Goal: Task Accomplishment & Management: Complete application form

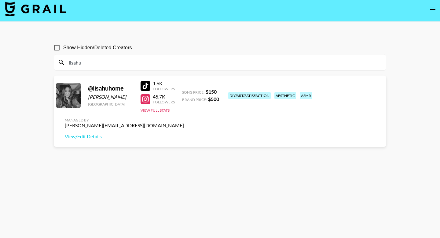
scroll to position [3, 0]
drag, startPoint x: 108, startPoint y: 63, endPoint x: 46, endPoint y: 66, distance: 62.7
click at [46, 66] on main "Show Hidden/Deleted Creators lisahu @ lisahuhome Lisa Hu United States 1.6K Fol…" at bounding box center [220, 131] width 440 height 218
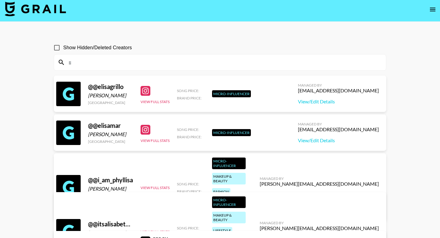
type input "l"
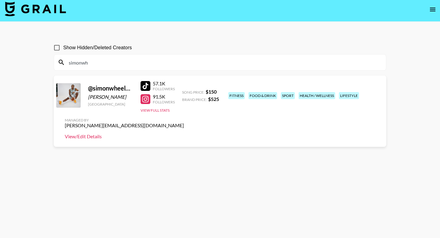
click at [184, 133] on link "View/Edit Details" at bounding box center [124, 136] width 119 height 6
click at [145, 87] on div at bounding box center [146, 86] width 10 height 10
click at [144, 100] on div at bounding box center [146, 99] width 10 height 10
drag, startPoint x: 104, startPoint y: 67, endPoint x: 58, endPoint y: 67, distance: 46.1
click at [58, 67] on div "simonwh" at bounding box center [220, 62] width 332 height 16
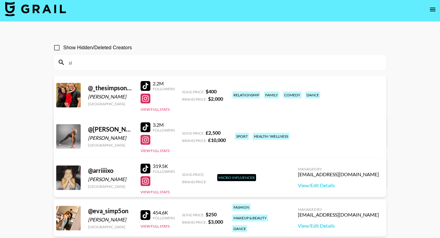
type input "s"
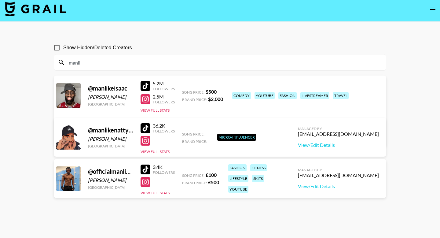
type input "manli"
click at [184, 133] on link "View/Edit Details" at bounding box center [124, 136] width 119 height 6
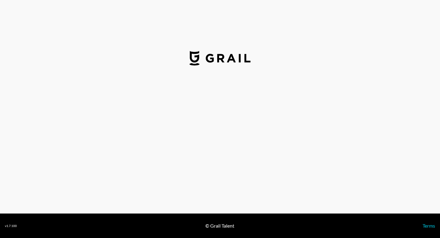
select select "USD"
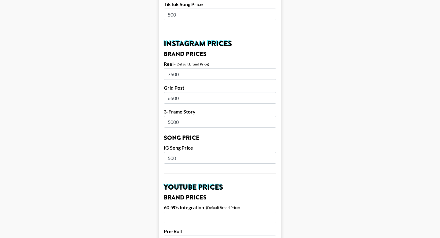
scroll to position [267, 0]
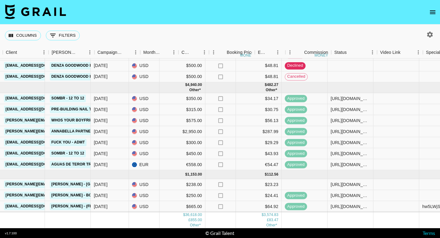
scroll to position [348, 359]
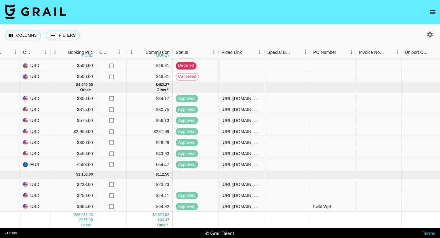
click at [430, 34] on icon "button" at bounding box center [429, 34] width 7 height 7
select select "[DATE]"
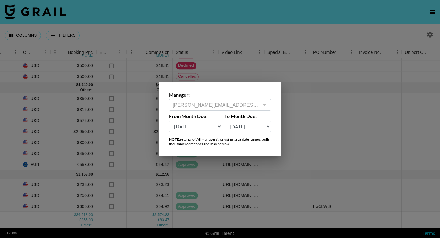
click at [325, 24] on div at bounding box center [220, 119] width 440 height 238
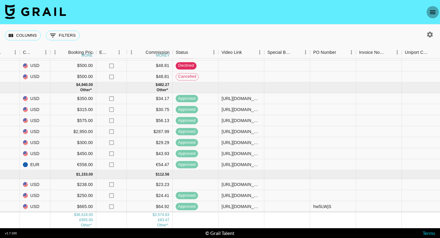
click at [435, 12] on icon "open drawer" at bounding box center [433, 12] width 6 height 4
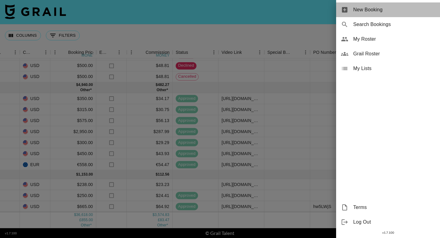
click at [387, 8] on span "New Booking" at bounding box center [394, 9] width 82 height 7
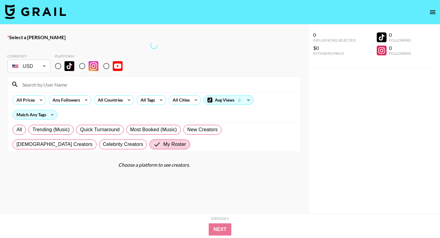
click at [99, 39] on label "Select a Booker" at bounding box center [153, 37] width 293 height 6
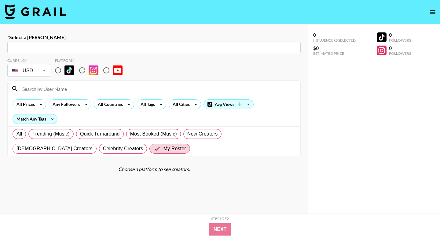
click at [84, 53] on div "​" at bounding box center [153, 48] width 293 height 12
click at [83, 49] on input "text" at bounding box center [154, 47] width 286 height 7
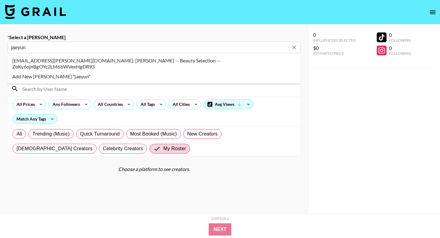
click at [68, 61] on li "jaeyun.lee@beautyselection.co.kr: Jaeyun Lee -- Beauty Selection -- ZbKy6ojnBgO…" at bounding box center [153, 64] width 293 height 16
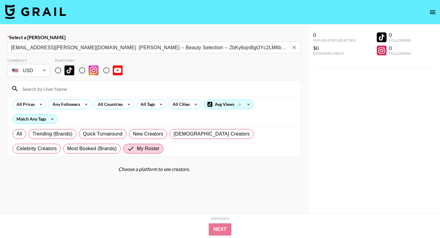
type input "jaeyun.lee@beautyselection.co.kr: Jaeyun Lee -- Beauty Selection -- ZbKy6ojnBgO…"
click at [59, 72] on input "radio" at bounding box center [58, 70] width 13 height 13
radio input "true"
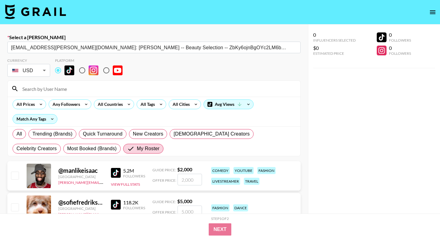
click at [56, 89] on input at bounding box center [158, 89] width 278 height 10
type input "i"
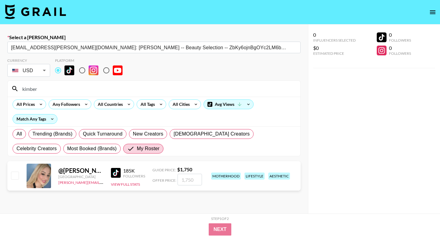
type input "kimber"
click at [14, 175] on input "checkbox" at bounding box center [14, 174] width 7 height 7
checkbox input "true"
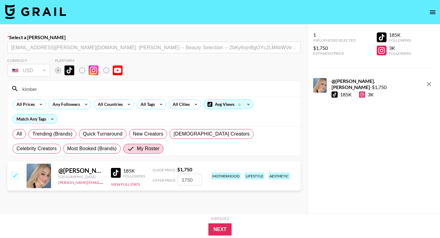
drag, startPoint x: 195, startPoint y: 178, endPoint x: 165, endPoint y: 177, distance: 29.7
click at [166, 178] on div "Offer Price: 1750" at bounding box center [177, 180] width 50 height 12
type input "800"
click at [217, 234] on button "Next" at bounding box center [220, 229] width 24 height 12
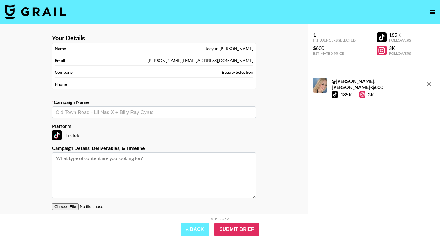
click at [123, 113] on input "text" at bounding box center [154, 112] width 197 height 7
click at [115, 122] on li "Biodance Pore Perfecting Collagen Peptide Serum" at bounding box center [154, 125] width 204 height 10
type input "Biodance Pore Perfecting Collagen Peptide Serum"
type textarea "TikTok -- TikTok -- • 1 TikTok video - includes 1-month Amazon product link pla…"
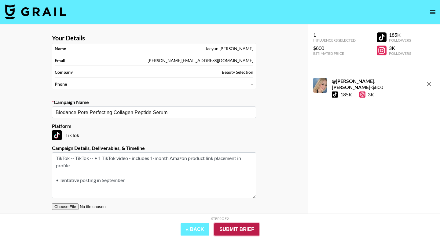
click at [238, 228] on input "Submit Brief" at bounding box center [236, 229] width 45 height 12
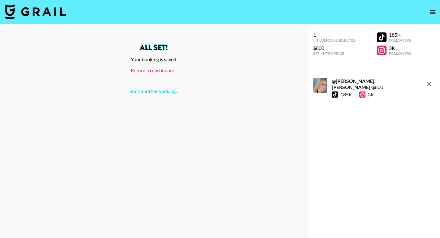
click at [165, 70] on link "Return to dashboard..." at bounding box center [154, 70] width 46 height 6
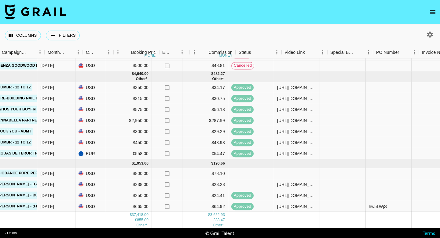
scroll to position [359, 306]
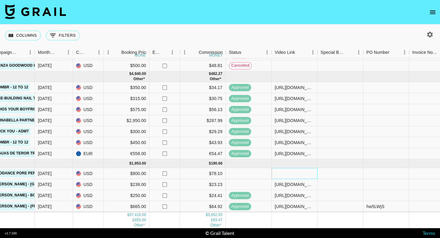
click at [283, 174] on div at bounding box center [295, 173] width 46 height 11
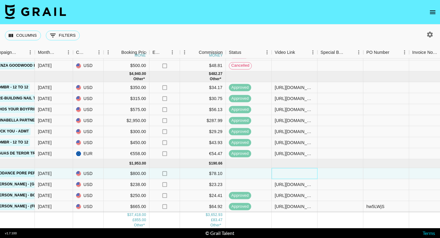
click at [283, 175] on div at bounding box center [295, 173] width 46 height 11
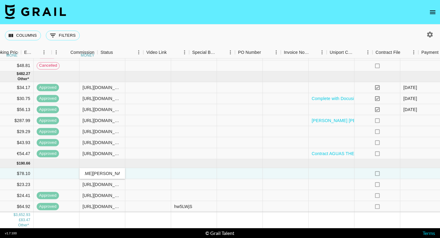
scroll to position [359, 574]
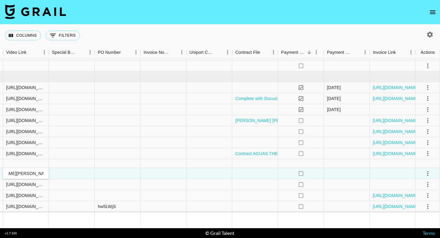
type input "[URL][DOMAIN_NAME][PERSON_NAME][DOMAIN_NAME][PERSON_NAME]"
click at [215, 163] on div at bounding box center [209, 163] width 46 height 9
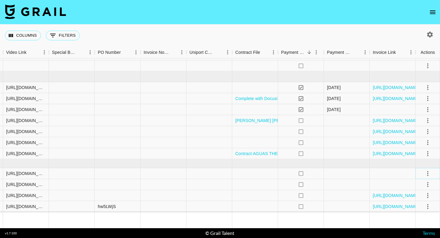
click at [428, 171] on icon "select merge strategy" at bounding box center [427, 173] width 1 height 5
click at [415, 161] on div "Approve" at bounding box center [414, 159] width 19 height 7
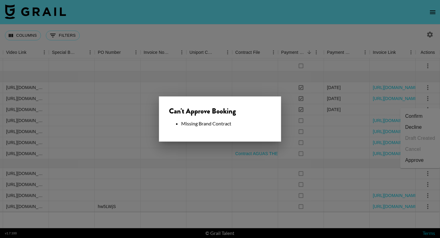
click at [281, 162] on div at bounding box center [220, 119] width 440 height 238
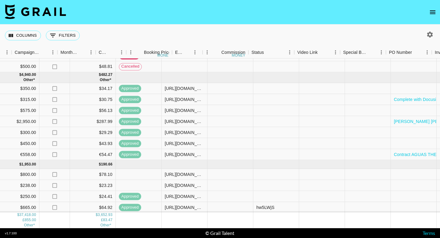
scroll to position [358, 574]
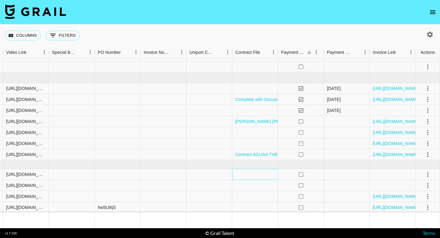
click at [256, 174] on div at bounding box center [255, 174] width 46 height 11
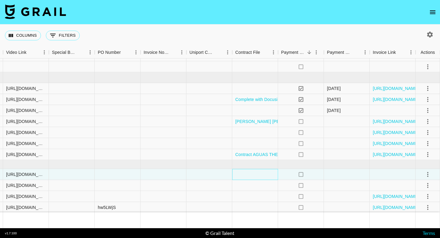
click at [256, 174] on div at bounding box center [255, 174] width 46 height 11
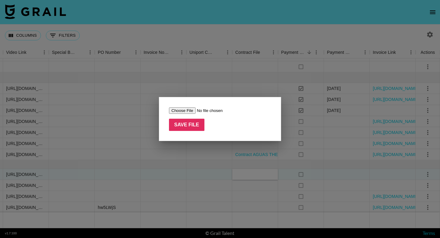
click at [187, 110] on input "file" at bounding box center [207, 110] width 77 height 6
type input "C:\fakepath\Paid Contents Agreement_ [PERSON_NAME].[PERSON_NAME] (25.08) (1).pdf"
click at [194, 126] on input "Save File" at bounding box center [186, 125] width 35 height 12
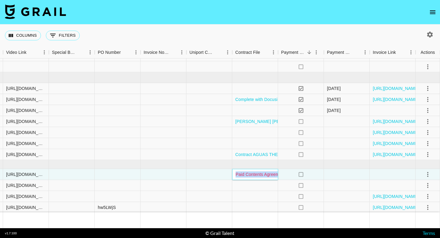
click at [266, 173] on link "Paid Contents Agreement_ [PERSON_NAME].[PERSON_NAME] (25.08) (1).pdf" at bounding box center [313, 174] width 155 height 5
click at [428, 171] on icon "select merge strategy" at bounding box center [427, 174] width 7 height 7
click at [428, 174] on icon "select merge strategy" at bounding box center [427, 174] width 1 height 5
click at [427, 174] on icon "select merge strategy" at bounding box center [427, 174] width 1 height 5
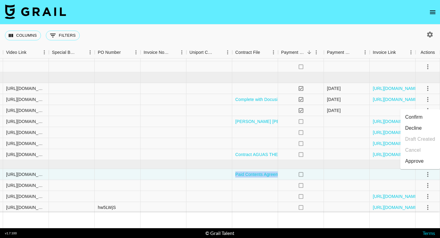
click at [417, 162] on div "Approve" at bounding box center [414, 160] width 19 height 7
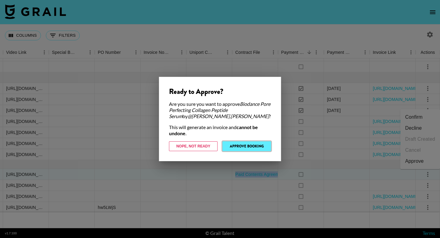
click at [242, 150] on button "Approve Booking" at bounding box center [246, 146] width 49 height 10
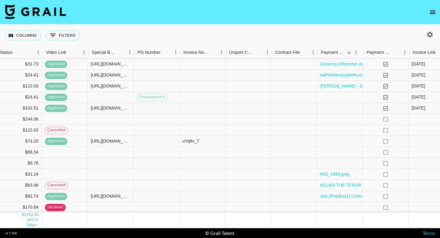
scroll to position [151, 574]
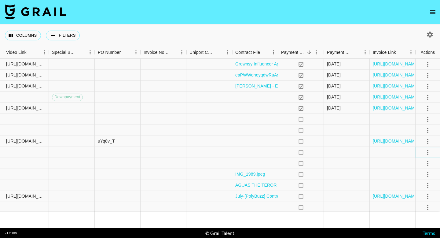
click at [431, 152] on icon "select merge strategy" at bounding box center [427, 152] width 7 height 7
click at [414, 178] on li "Decline" at bounding box center [420, 176] width 40 height 11
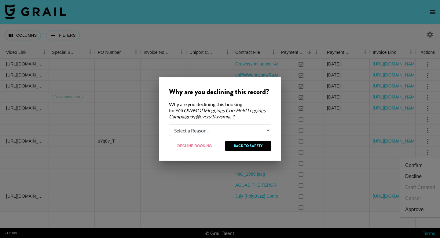
click at [234, 126] on select "Select a Reason... Relogging this deal due to a data issue The [PERSON_NAME] ca…" at bounding box center [220, 130] width 102 height 12
select select "relog"
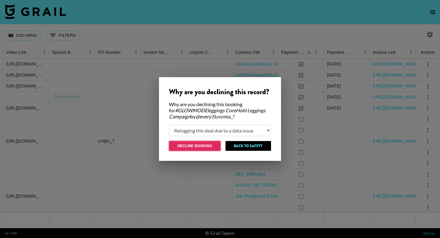
click at [218, 145] on button "Decline Booking" at bounding box center [195, 146] width 52 height 10
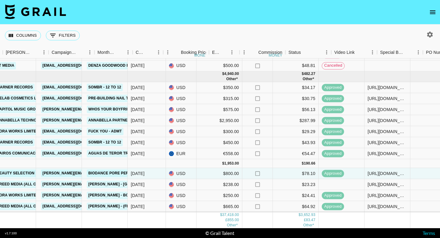
scroll to position [359, 0]
